Goal: Navigation & Orientation: Go to known website

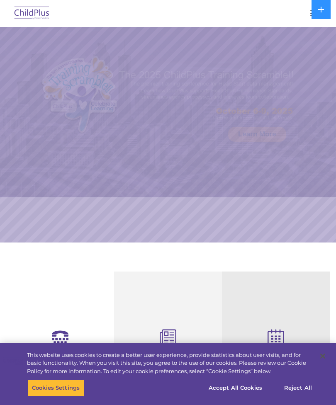
select select "MEDIUM"
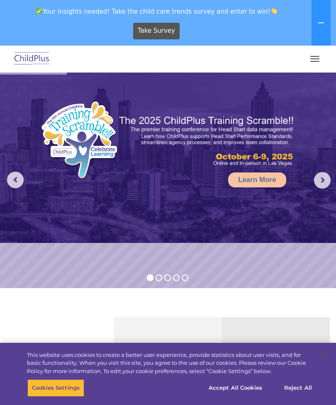
click at [312, 63] on button "button" at bounding box center [314, 58] width 17 height 13
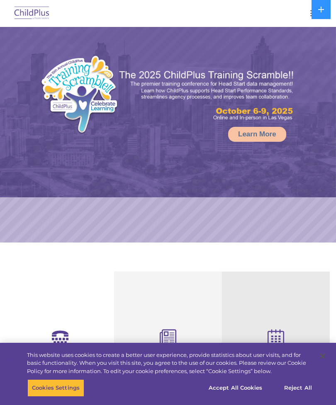
select select "MEDIUM"
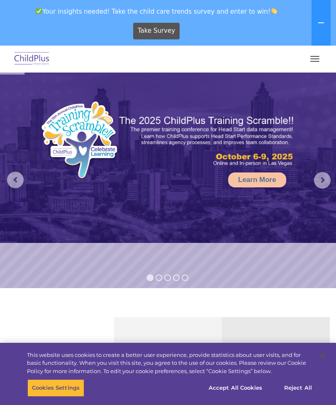
click at [306, 65] on div at bounding box center [168, 59] width 302 height 20
click at [309, 63] on button "button" at bounding box center [314, 58] width 17 height 13
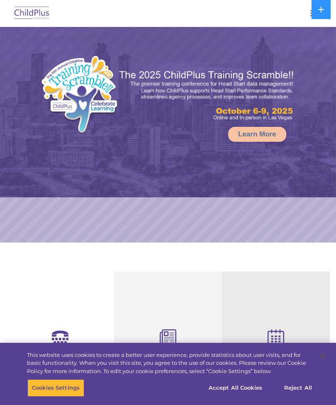
select select "MEDIUM"
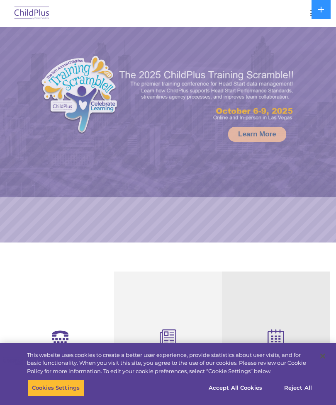
select select "MEDIUM"
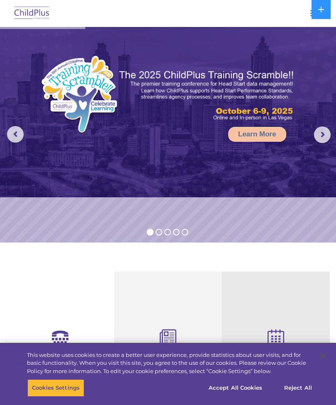
click at [306, 18] on button "button" at bounding box center [314, 13] width 17 height 13
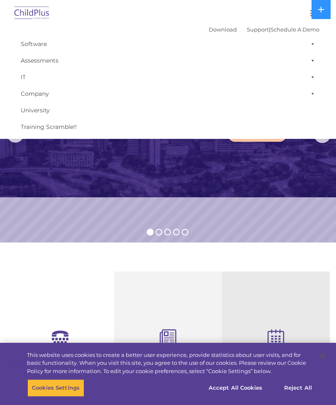
click at [35, 18] on img at bounding box center [31, 13] width 39 height 19
click at [39, 5] on img at bounding box center [31, 13] width 39 height 19
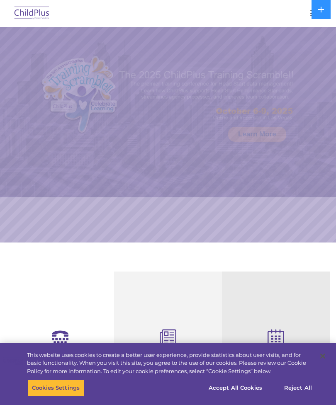
select select "MEDIUM"
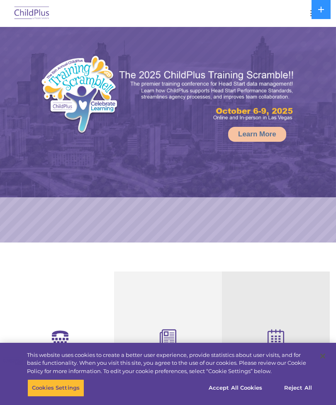
select select "MEDIUM"
